Goal: Task Accomplishment & Management: Manage account settings

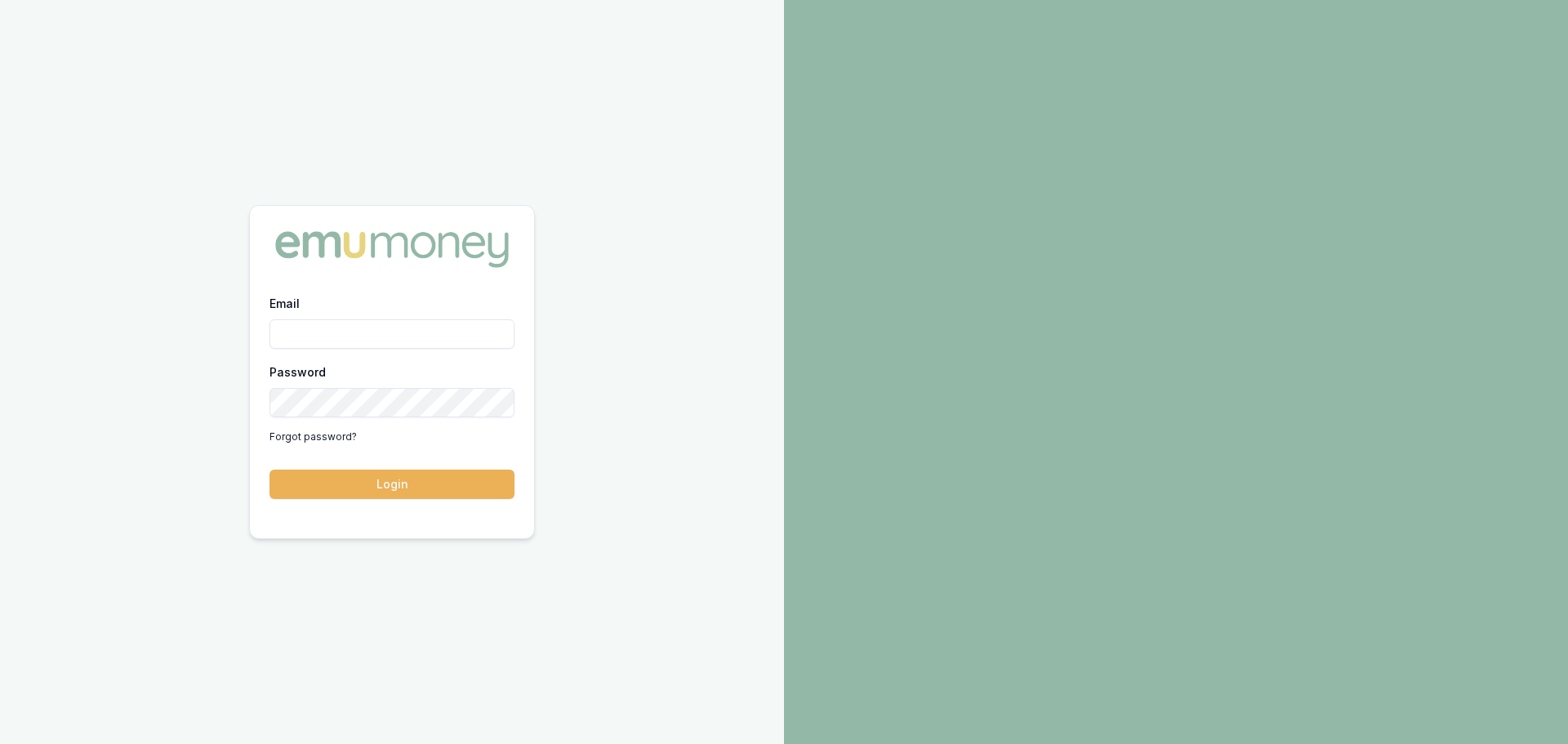
click at [575, 71] on div "Email Password Forgot password? Login" at bounding box center [392, 372] width 784 height 744
click at [323, 339] on input "Email" at bounding box center [392, 333] width 245 height 29
type input "brad.hearns@emumoney.com.au"
click at [270, 470] on button "Login" at bounding box center [392, 484] width 245 height 29
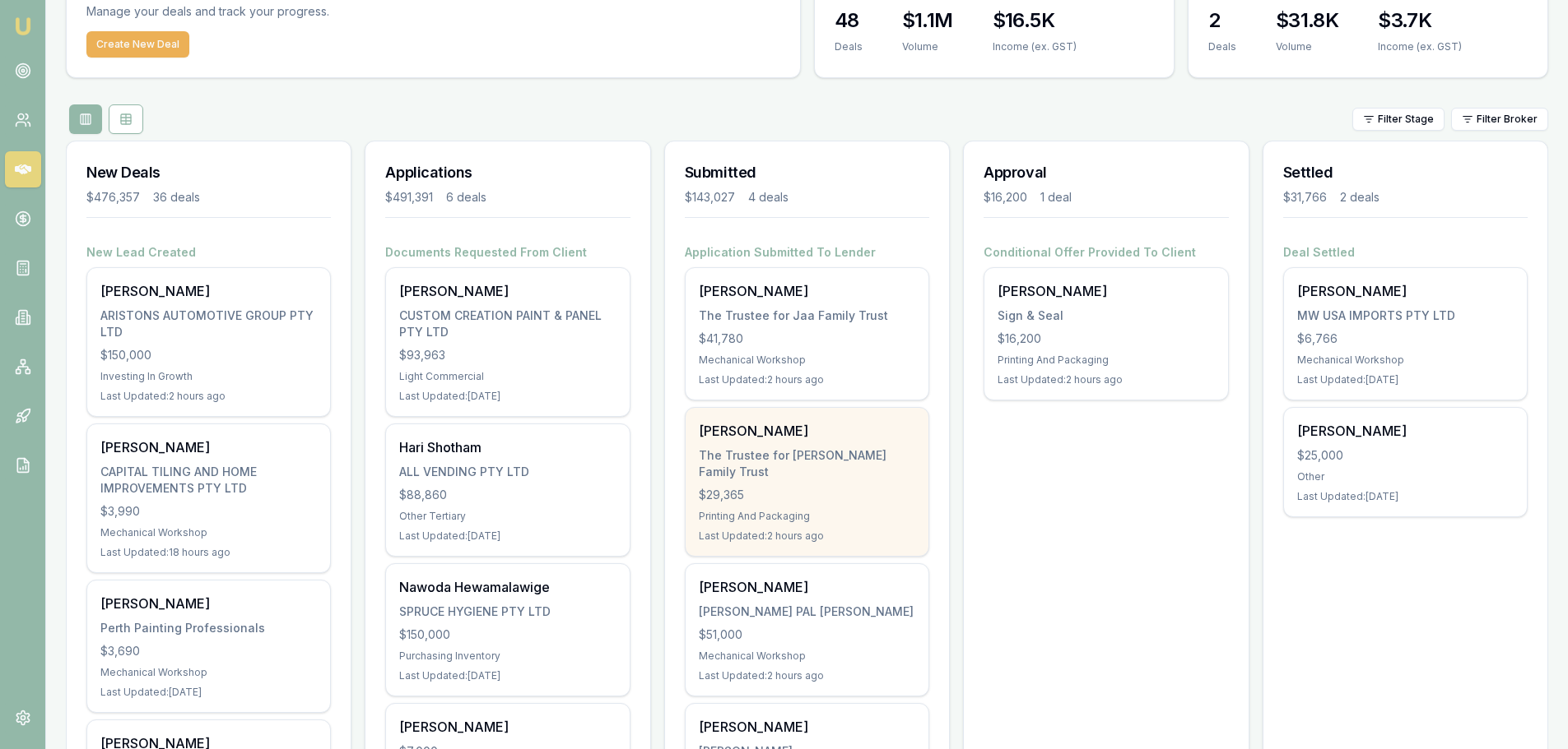
scroll to position [83, 0]
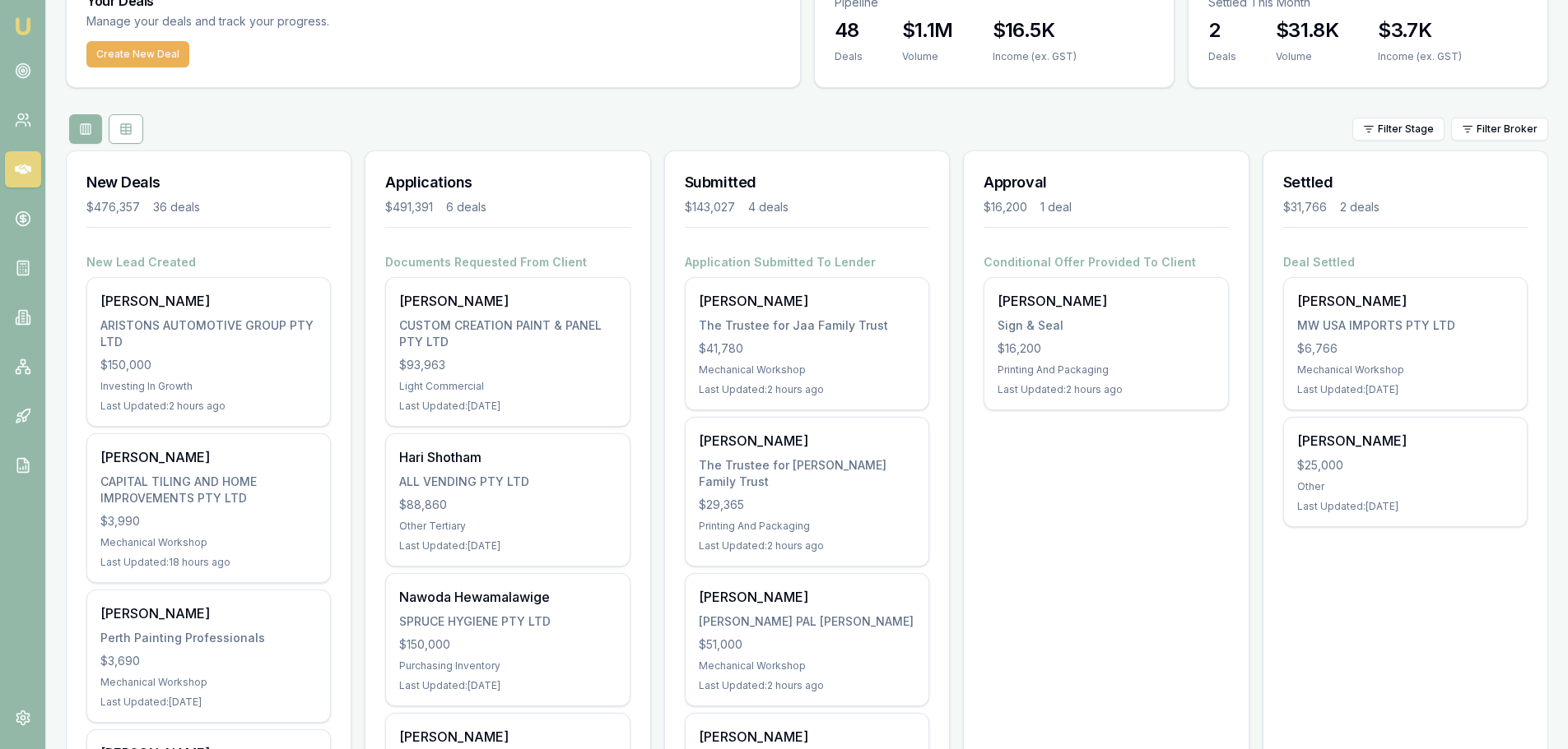
click at [662, 114] on div "Filter Stage Filter Broker" at bounding box center [806, 129] width 1482 height 29
click at [620, 122] on div "Filter Stage Filter Broker" at bounding box center [806, 129] width 1482 height 29
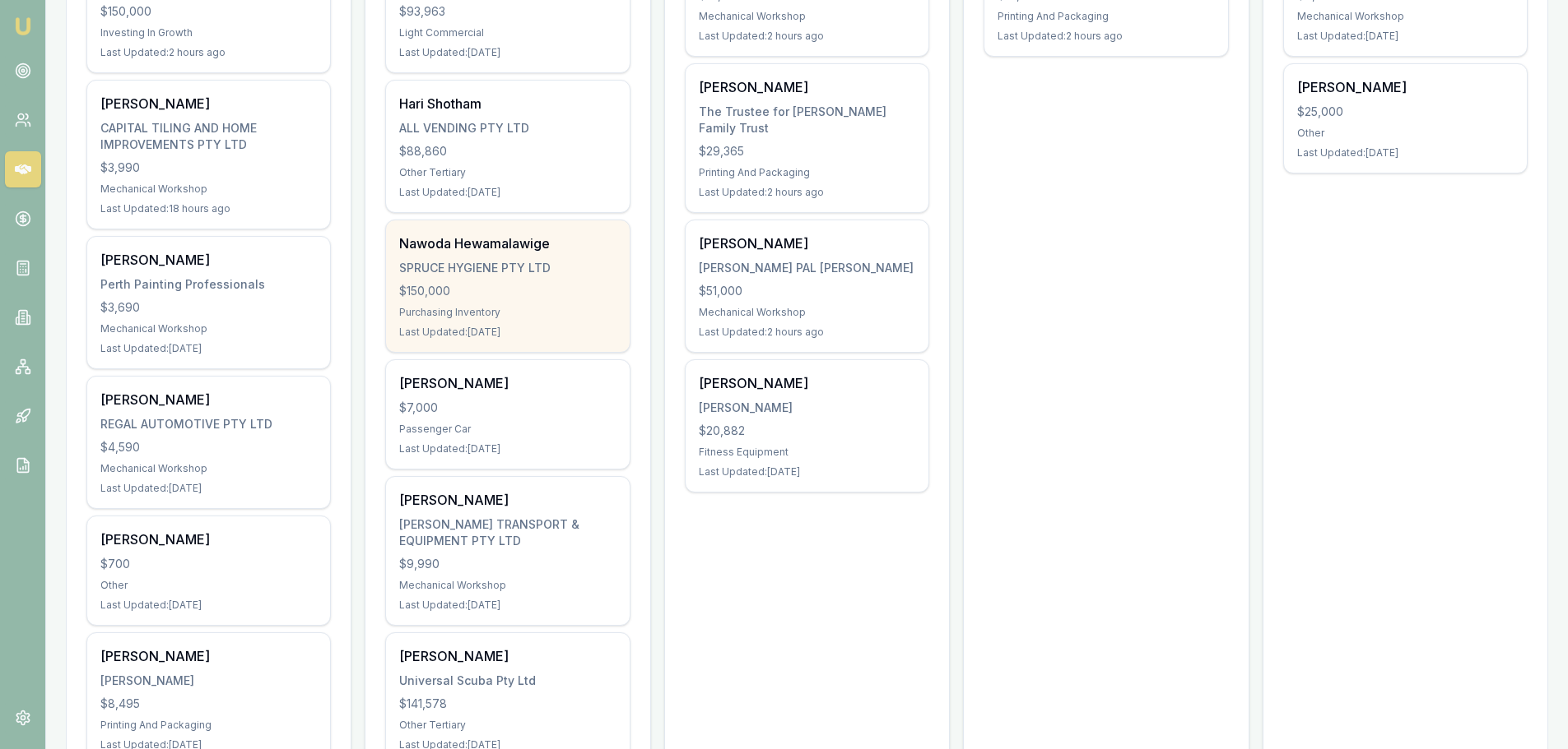
scroll to position [493, 0]
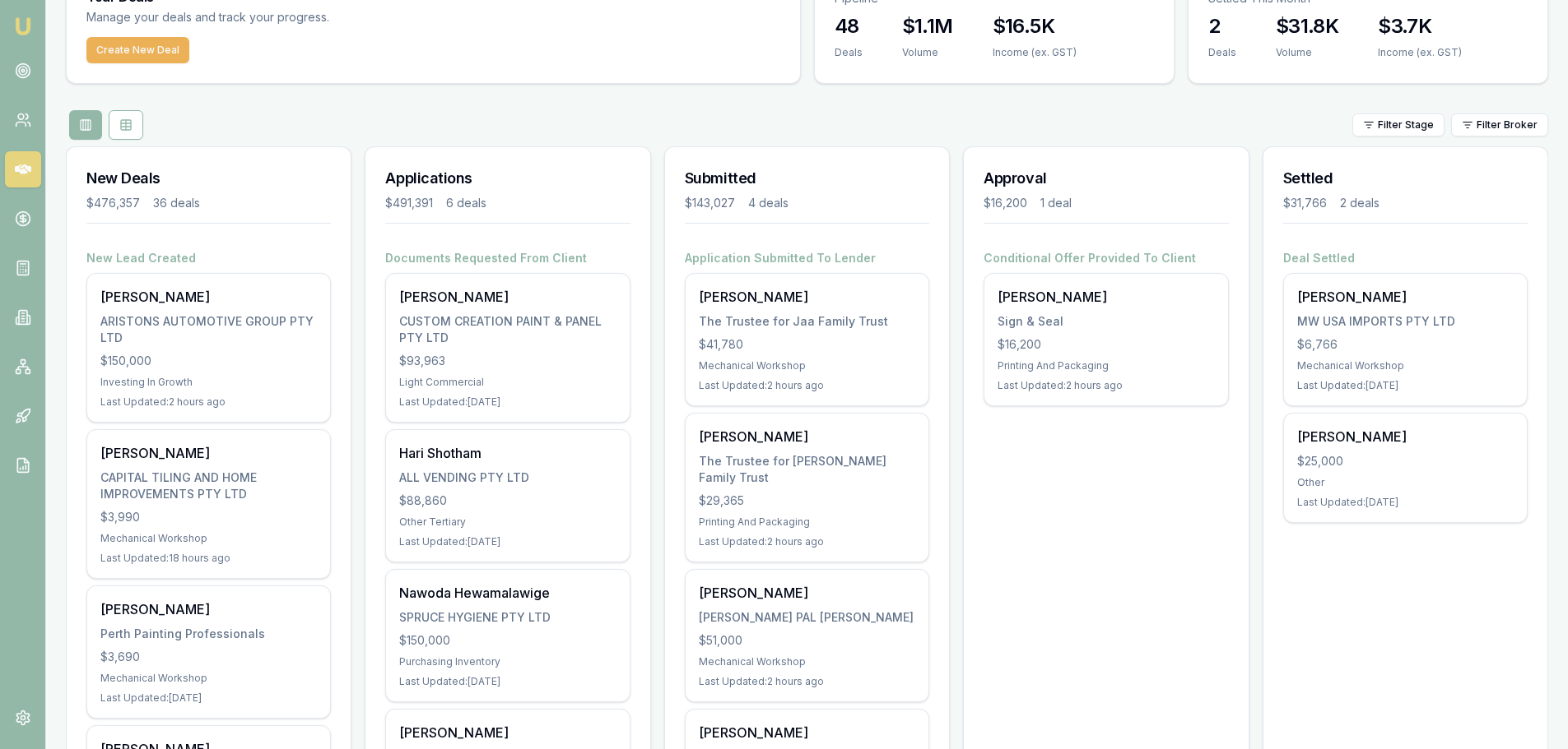
scroll to position [0, 0]
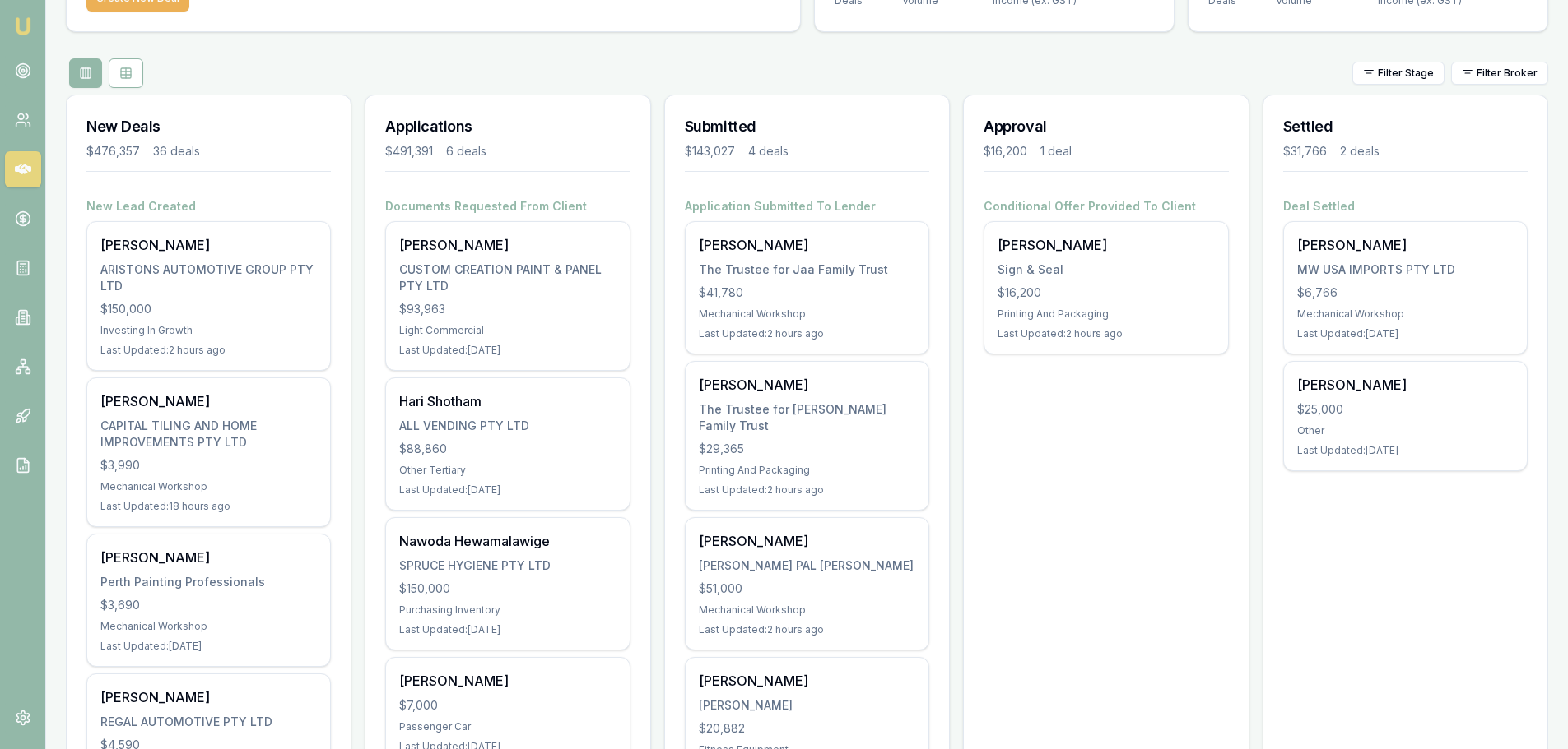
scroll to position [164, 0]
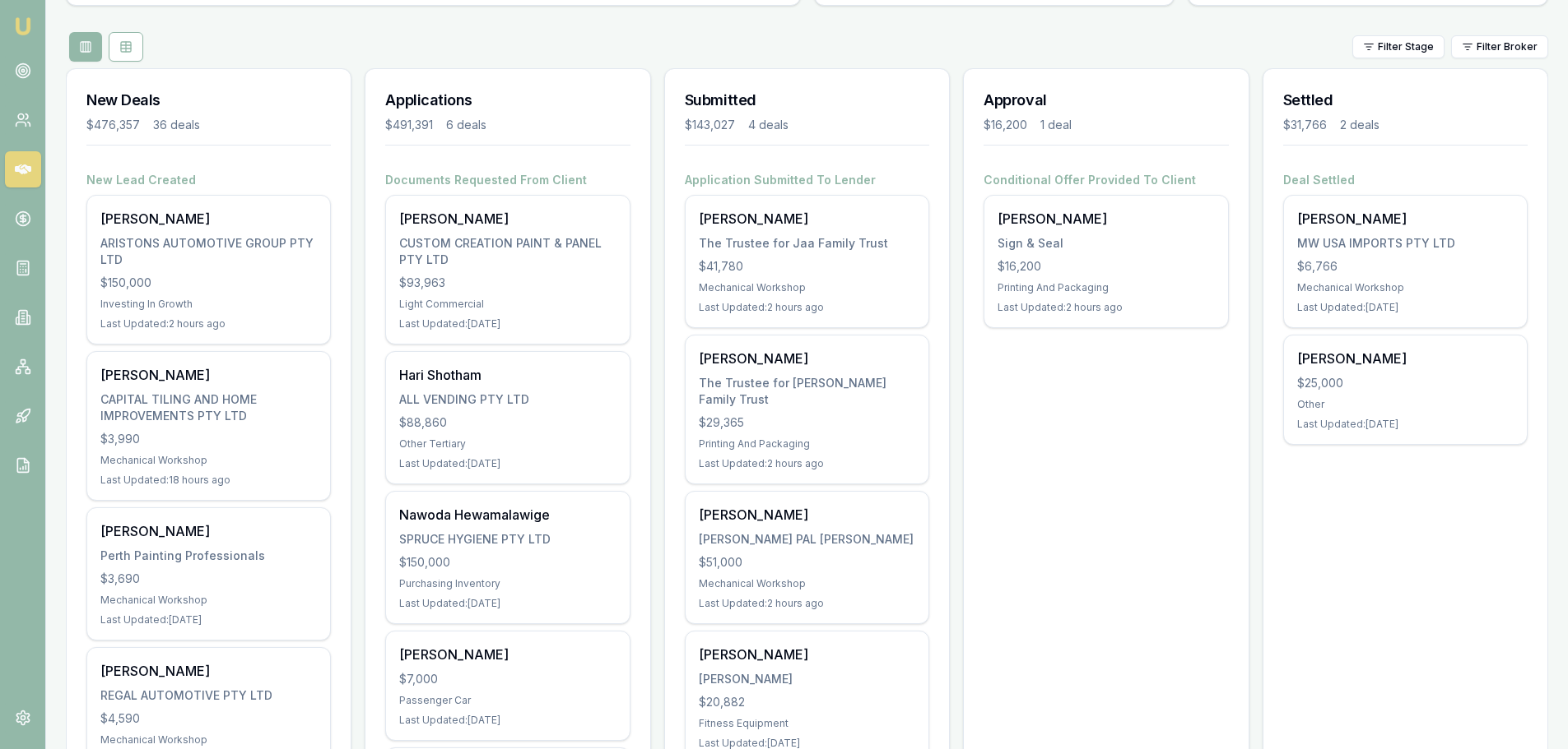
drag, startPoint x: 1146, startPoint y: 492, endPoint x: 1168, endPoint y: 353, distance: 140.7
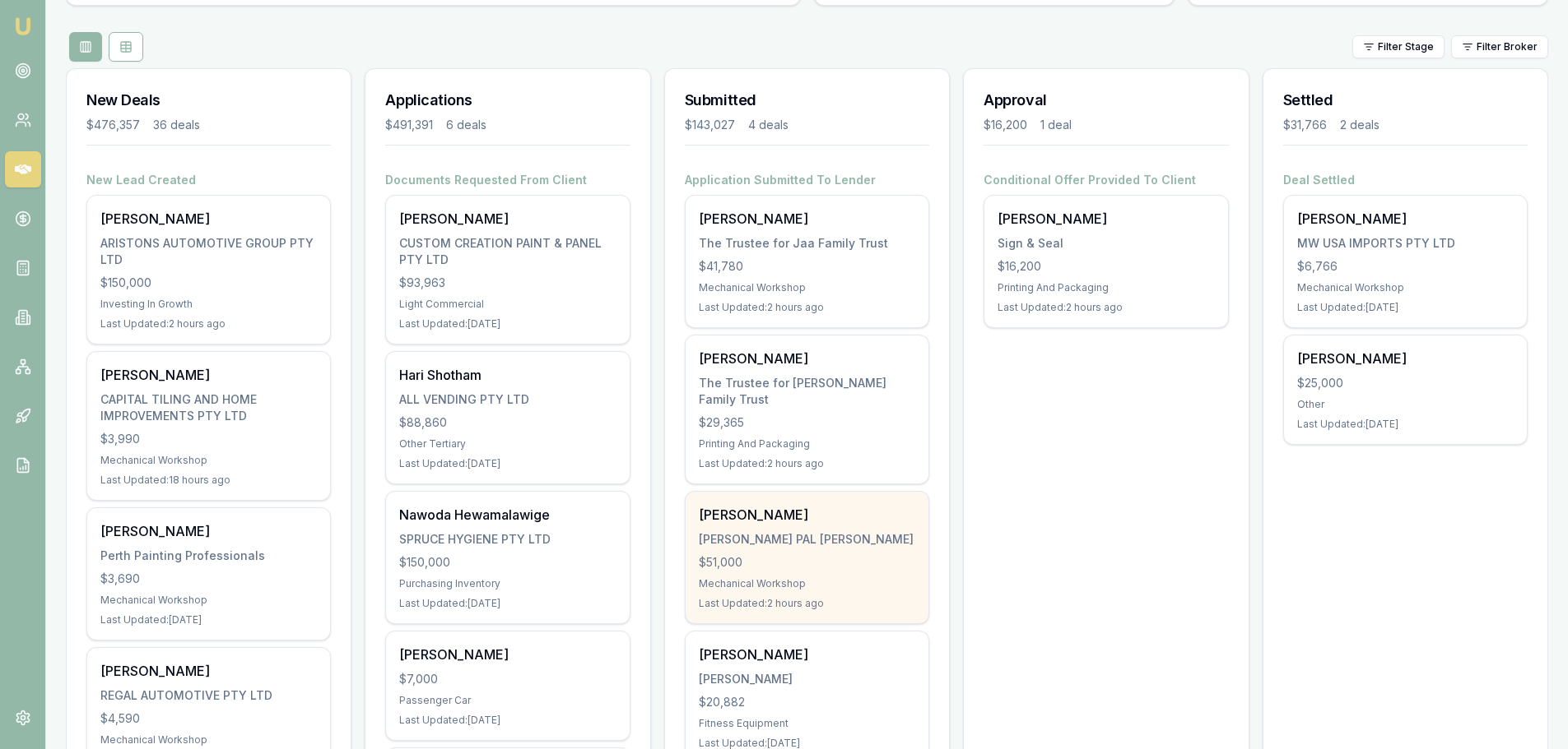
scroll to position [247, 0]
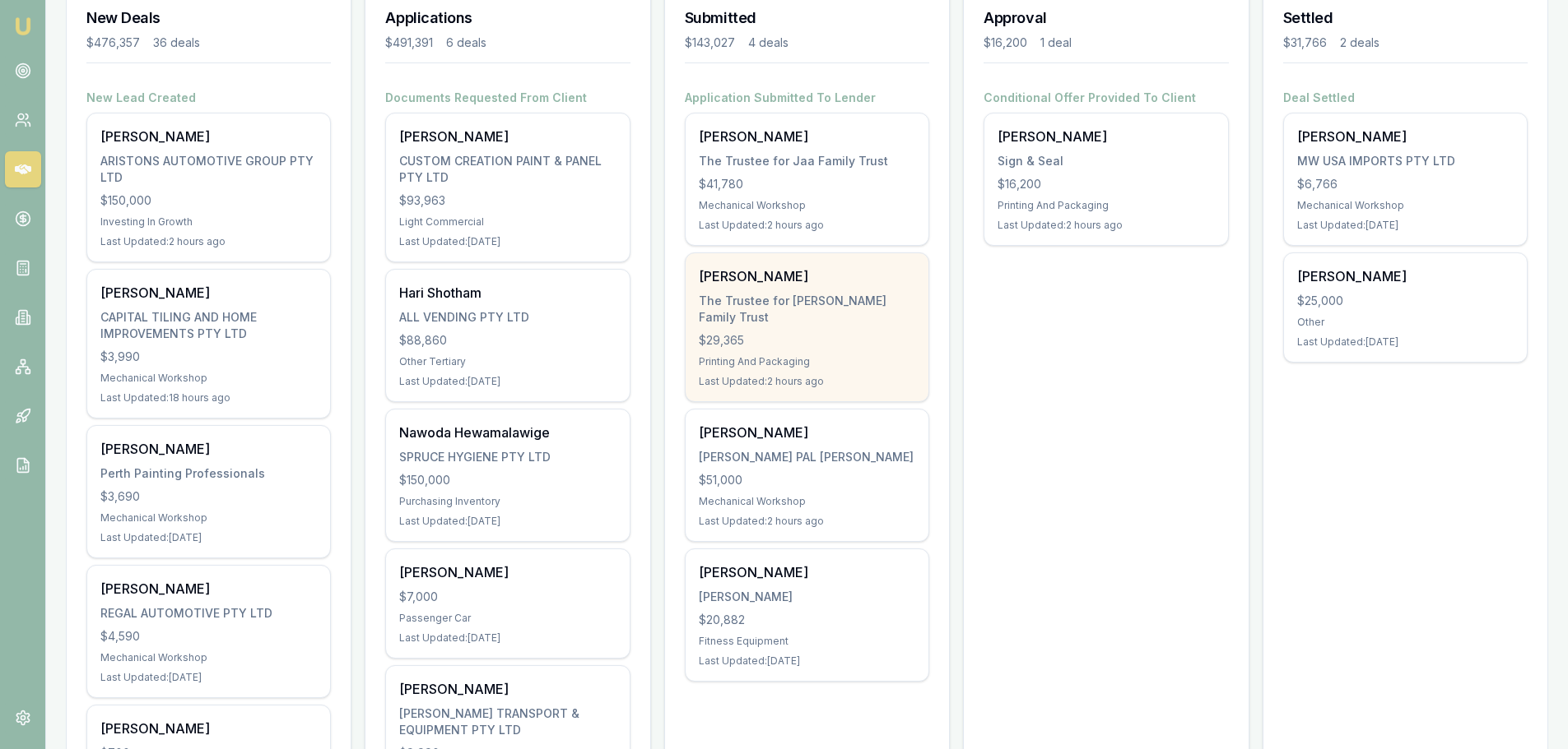
click at [821, 297] on div "The Trustee for [PERSON_NAME] Family Trust" at bounding box center [807, 309] width 217 height 33
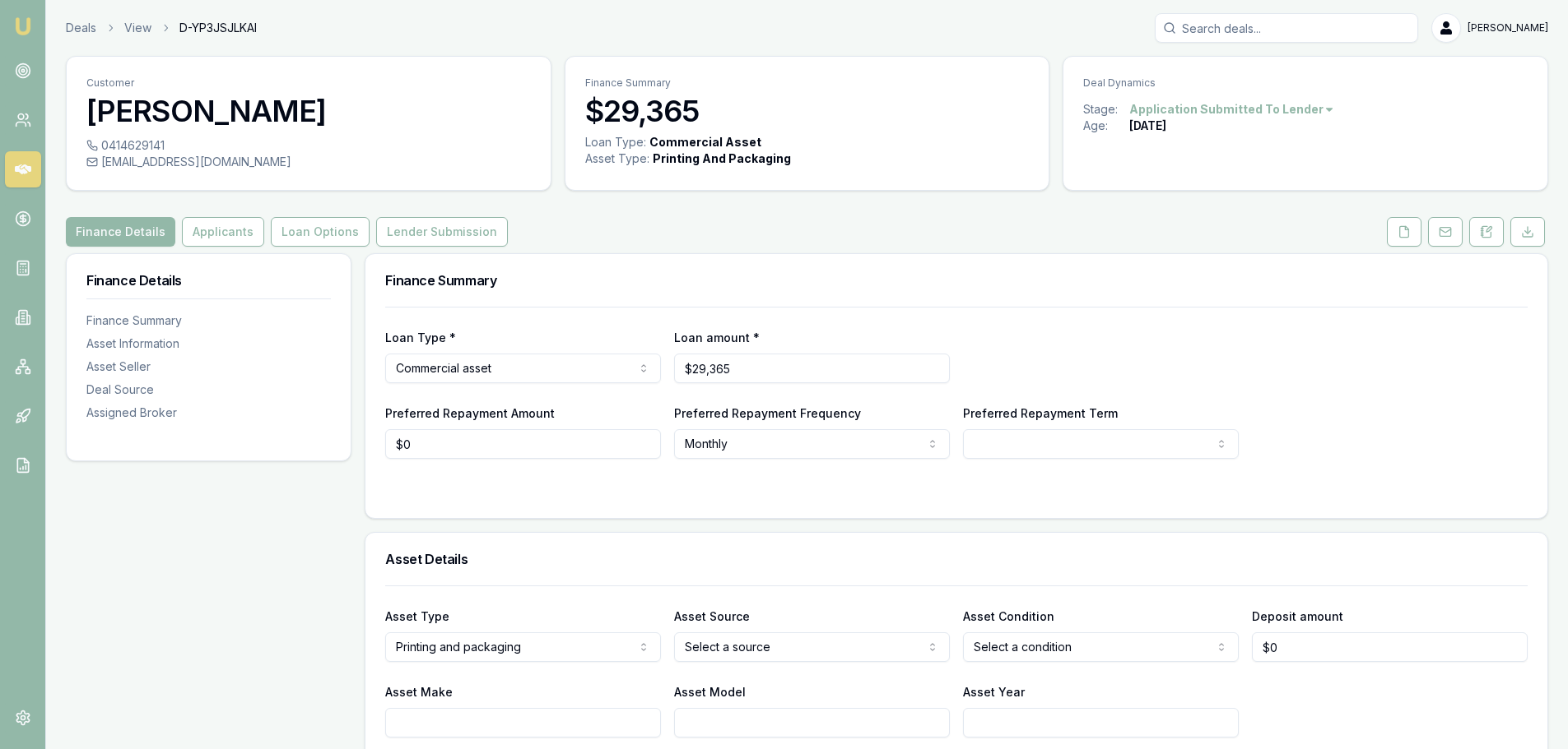
click at [12, 157] on link at bounding box center [23, 170] width 36 height 36
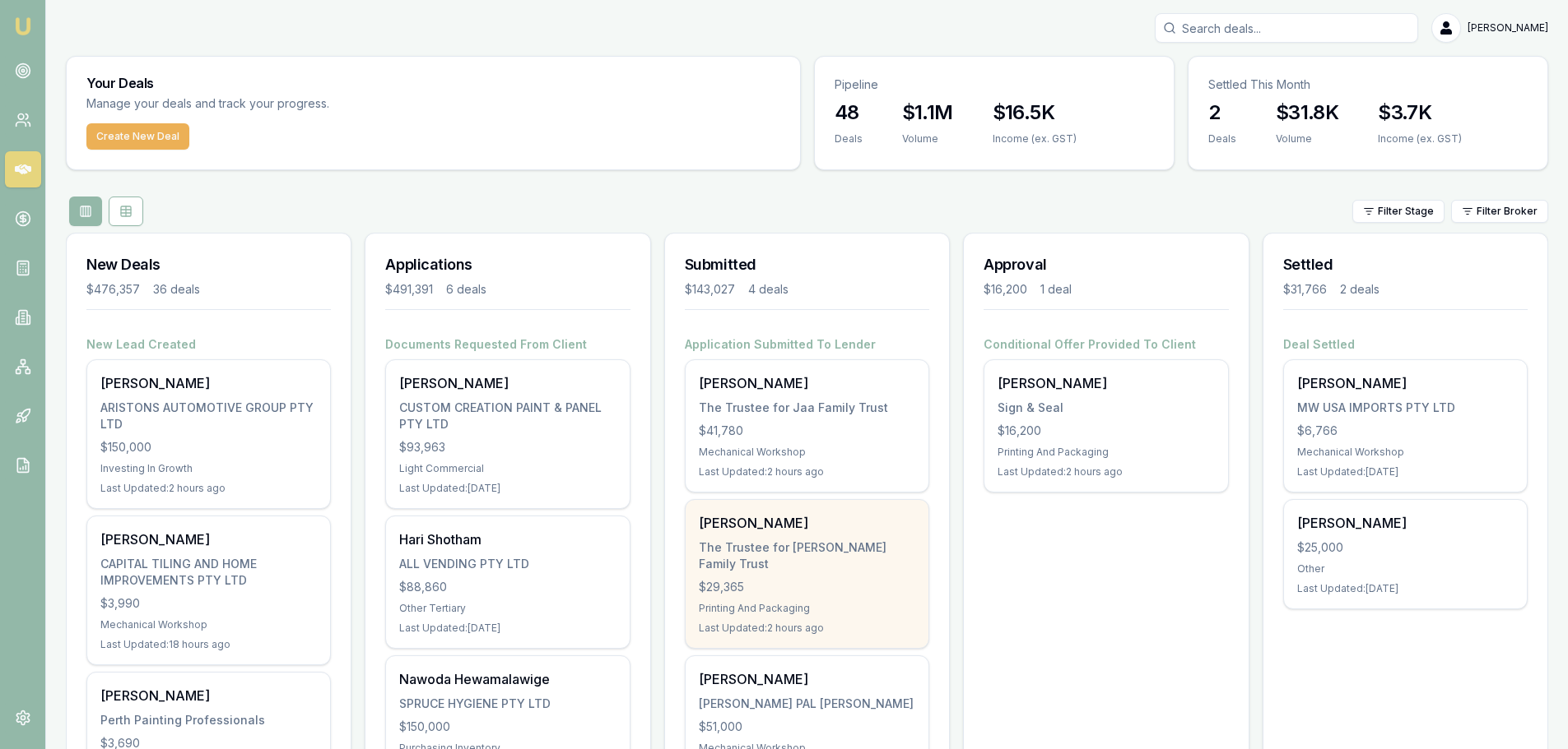
click at [773, 528] on div "[PERSON_NAME]" at bounding box center [807, 523] width 217 height 20
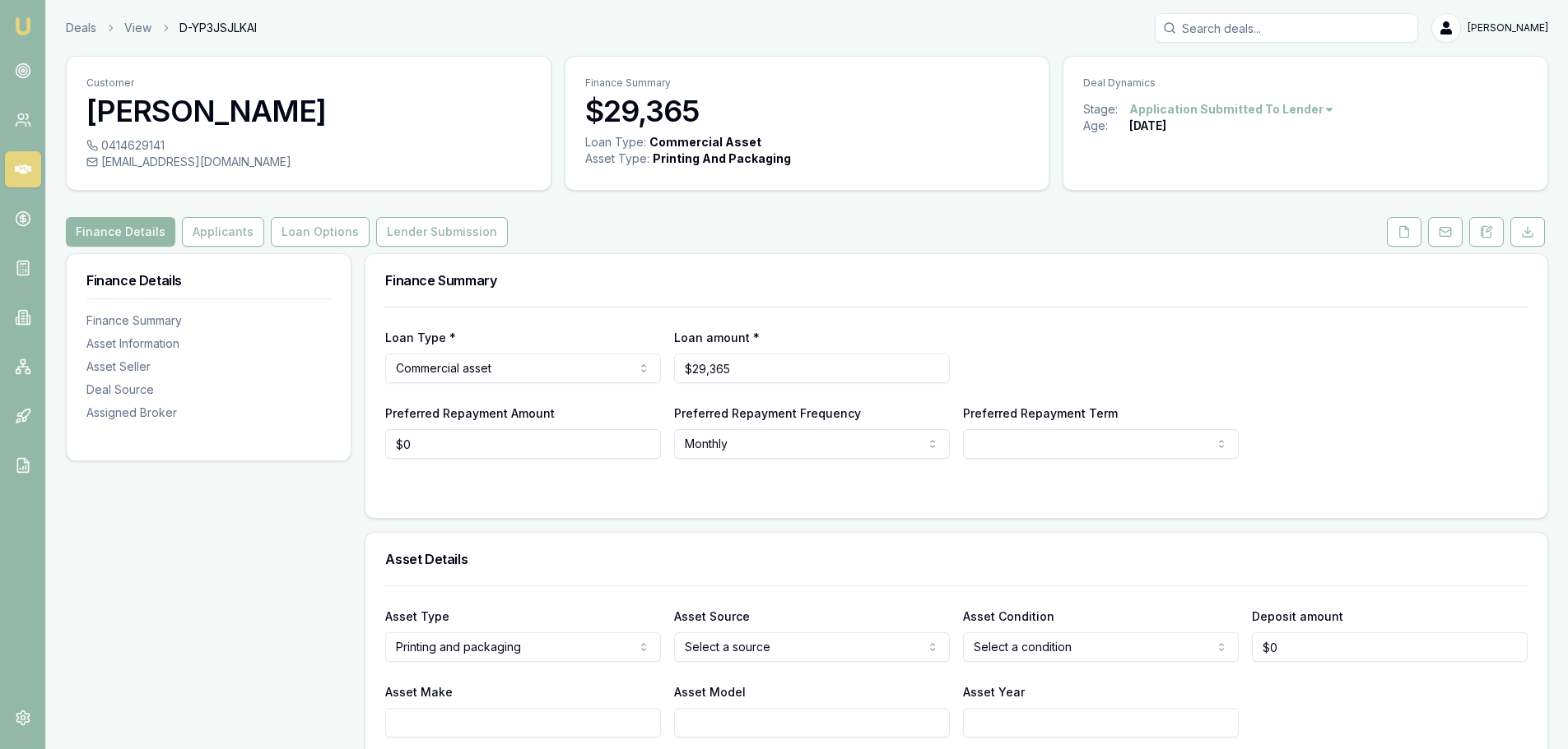
click at [659, 233] on div "Finance Details Applicants Loan Options Lender Submission" at bounding box center [806, 232] width 1482 height 29
click at [657, 233] on div "Finance Details Applicants Loan Options Lender Submission" at bounding box center [806, 232] width 1482 height 29
click at [230, 225] on button "Applicants" at bounding box center [223, 232] width 83 height 29
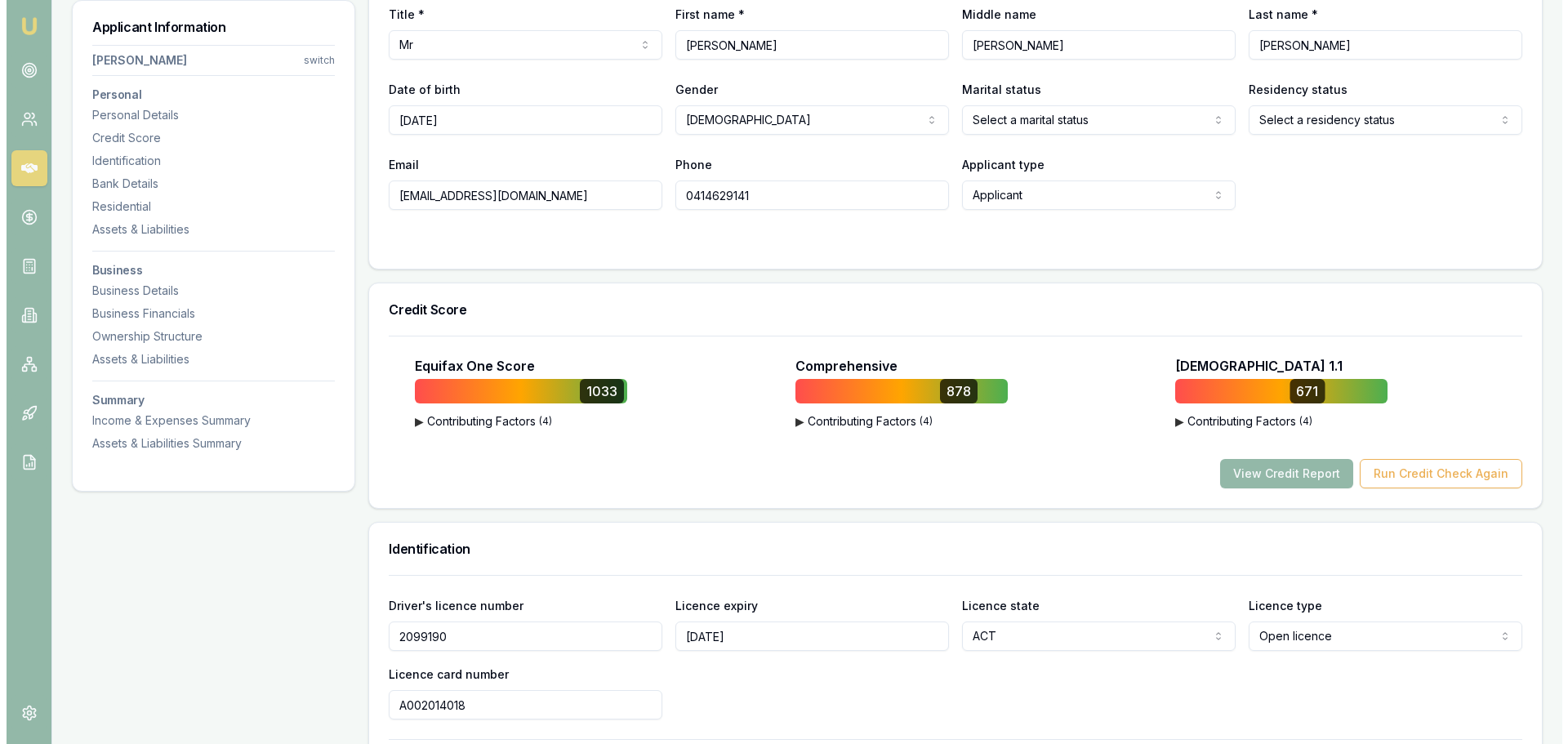
scroll to position [408, 0]
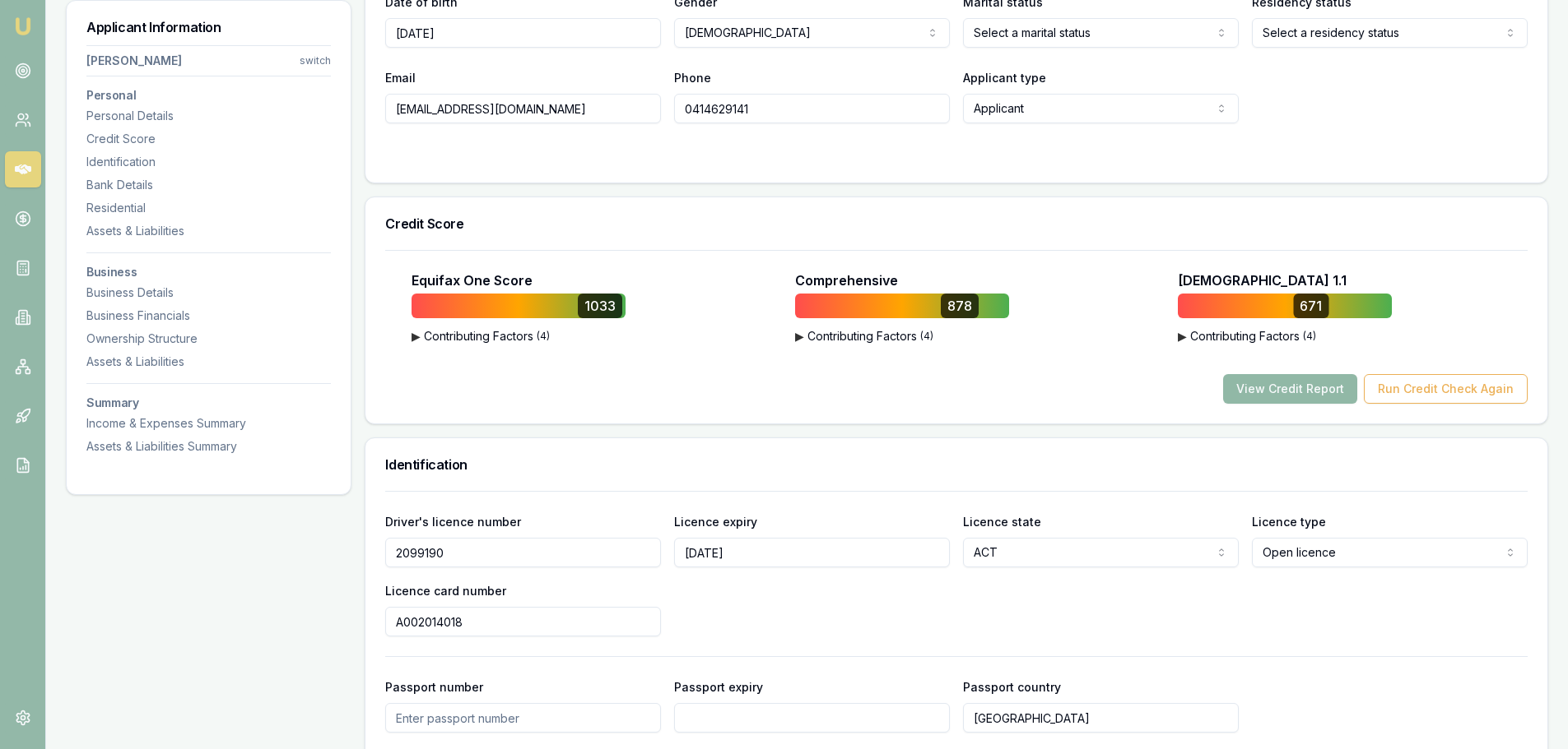
click at [1290, 390] on button "View Credit Report" at bounding box center [1289, 389] width 134 height 29
